Goal: Task Accomplishment & Management: Manage account settings

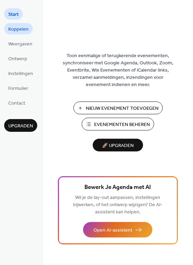
click at [27, 31] on span "Koppelen" at bounding box center [18, 29] width 20 height 7
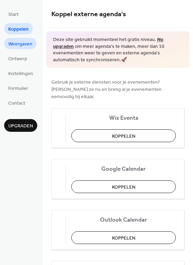
click at [14, 43] on span "Weergaven" at bounding box center [20, 44] width 24 height 7
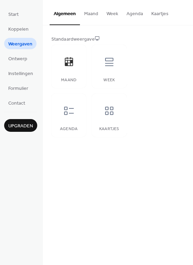
click at [91, 16] on button "Maand" at bounding box center [91, 12] width 22 height 24
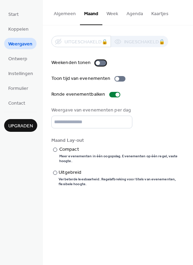
click at [101, 64] on div at bounding box center [100, 63] width 11 height 6
click at [117, 78] on div at bounding box center [117, 79] width 4 height 4
click at [118, 79] on div at bounding box center [119, 79] width 11 height 6
click at [24, 59] on span "Ontwerp" at bounding box center [17, 59] width 19 height 7
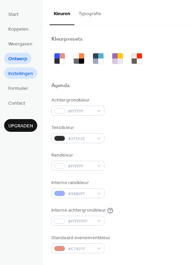
click at [25, 71] on span "Instellingen" at bounding box center [20, 73] width 25 height 7
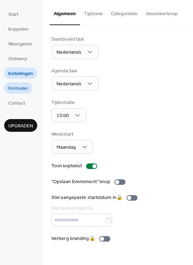
click at [22, 91] on span "Formulier" at bounding box center [18, 88] width 20 height 7
